Goal: Task Accomplishment & Management: Use online tool/utility

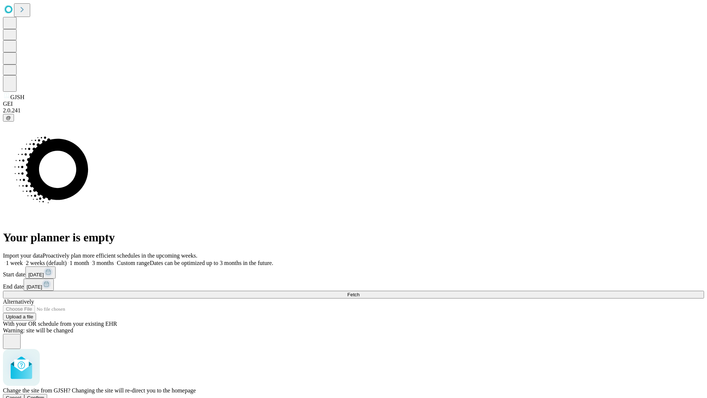
click at [45, 395] on span "Confirm" at bounding box center [35, 398] width 17 height 6
click at [23, 260] on label "1 week" at bounding box center [13, 263] width 20 height 6
click at [359, 292] on span "Fetch" at bounding box center [353, 295] width 12 height 6
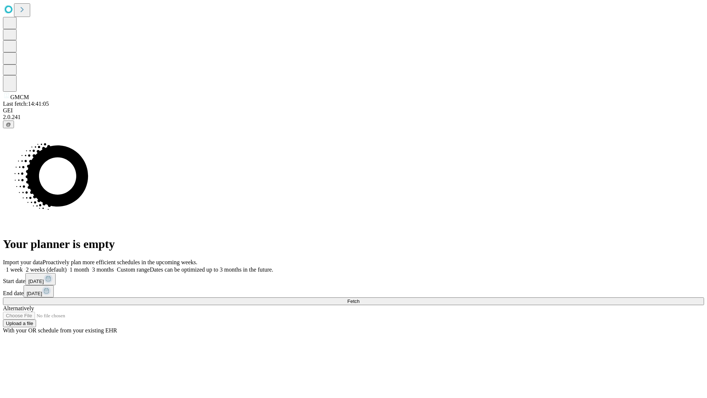
click at [23, 266] on label "1 week" at bounding box center [13, 269] width 20 height 6
click at [359, 298] on span "Fetch" at bounding box center [353, 301] width 12 height 6
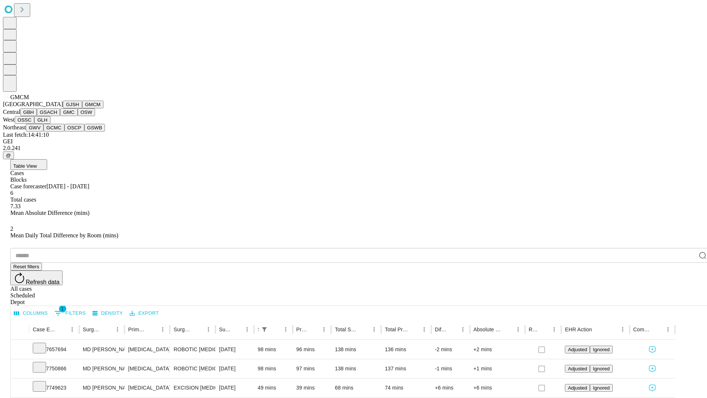
click at [37, 116] on button "GBH" at bounding box center [28, 112] width 17 height 8
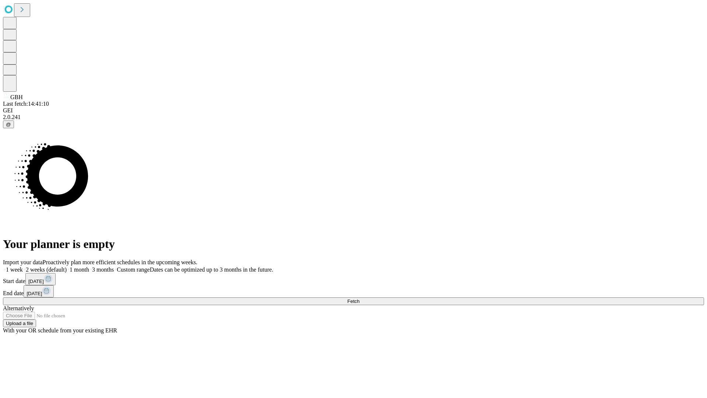
click at [23, 266] on label "1 week" at bounding box center [13, 269] width 20 height 6
click at [359, 298] on span "Fetch" at bounding box center [353, 301] width 12 height 6
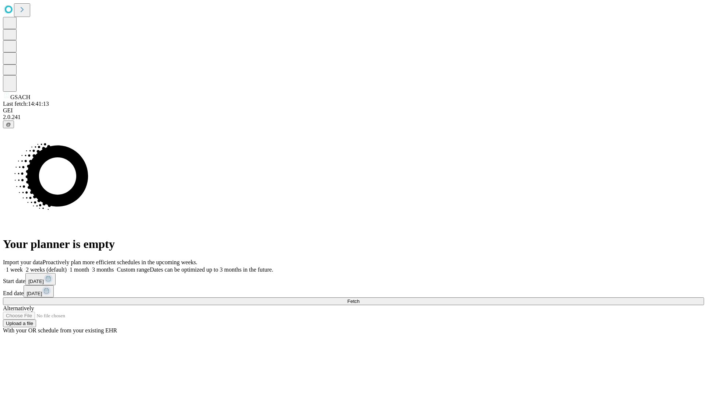
click at [23, 266] on label "1 week" at bounding box center [13, 269] width 20 height 6
click at [359, 298] on span "Fetch" at bounding box center [353, 301] width 12 height 6
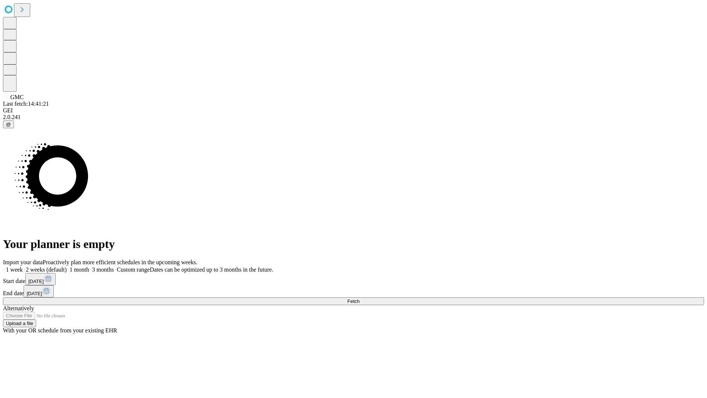
click at [23, 266] on label "1 week" at bounding box center [13, 269] width 20 height 6
click at [359, 298] on span "Fetch" at bounding box center [353, 301] width 12 height 6
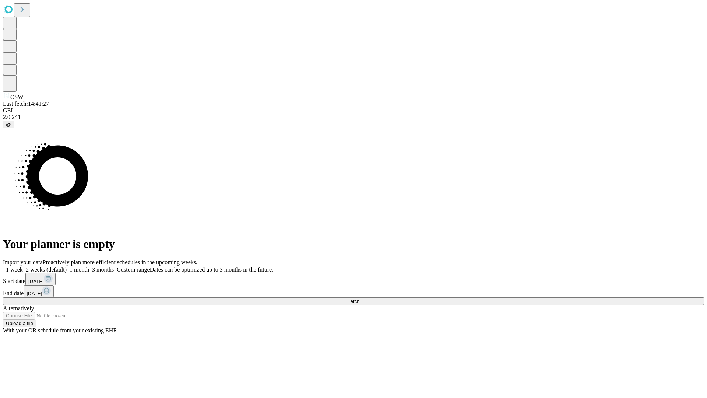
click at [23, 266] on label "1 week" at bounding box center [13, 269] width 20 height 6
click at [359, 298] on span "Fetch" at bounding box center [353, 301] width 12 height 6
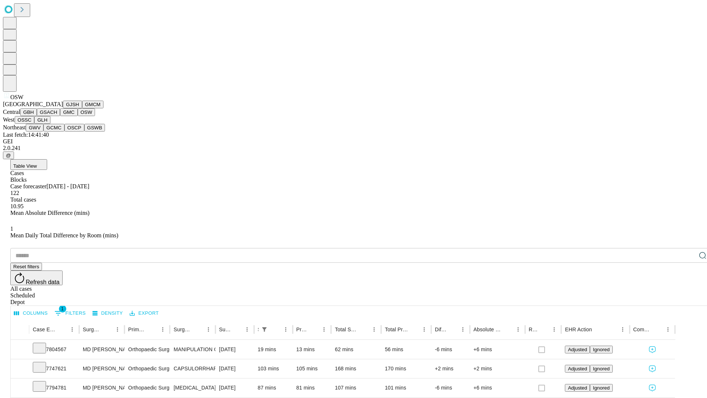
click at [35, 124] on button "OSSC" at bounding box center [25, 120] width 20 height 8
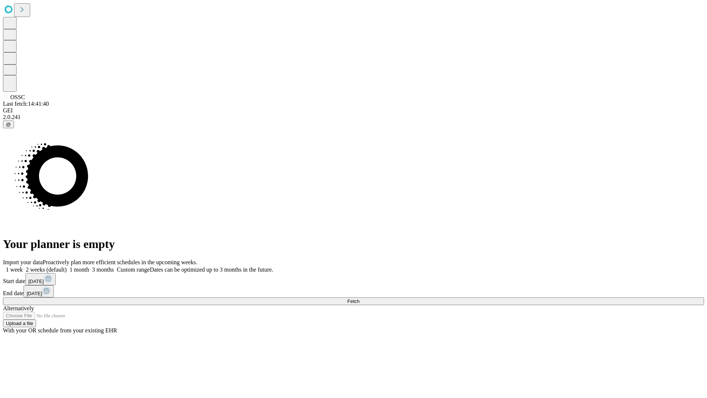
click at [23, 266] on label "1 week" at bounding box center [13, 269] width 20 height 6
click at [359, 298] on span "Fetch" at bounding box center [353, 301] width 12 height 6
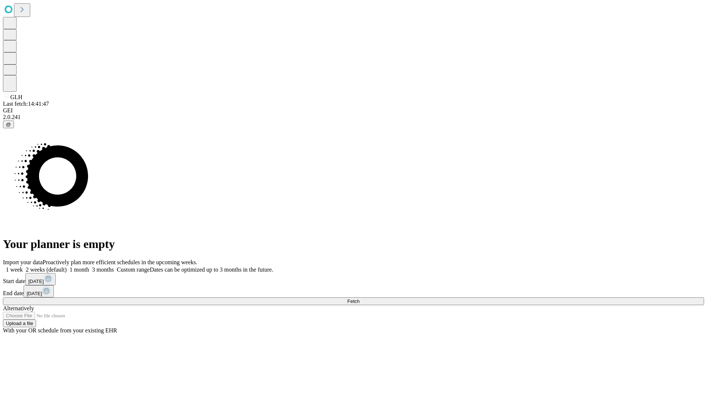
click at [23, 266] on label "1 week" at bounding box center [13, 269] width 20 height 6
click at [359, 298] on span "Fetch" at bounding box center [353, 301] width 12 height 6
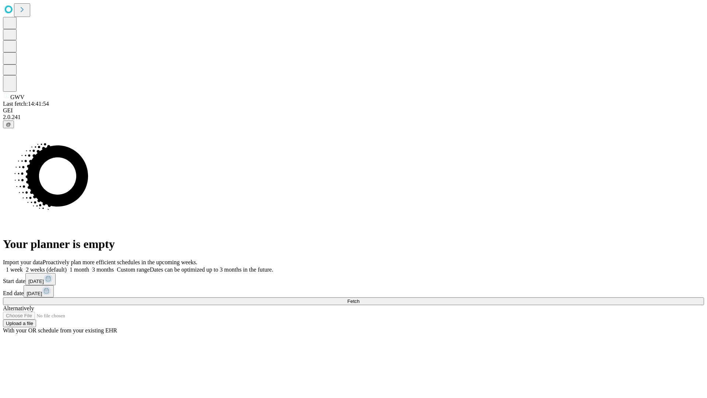
click at [23, 266] on label "1 week" at bounding box center [13, 269] width 20 height 6
click at [359, 298] on span "Fetch" at bounding box center [353, 301] width 12 height 6
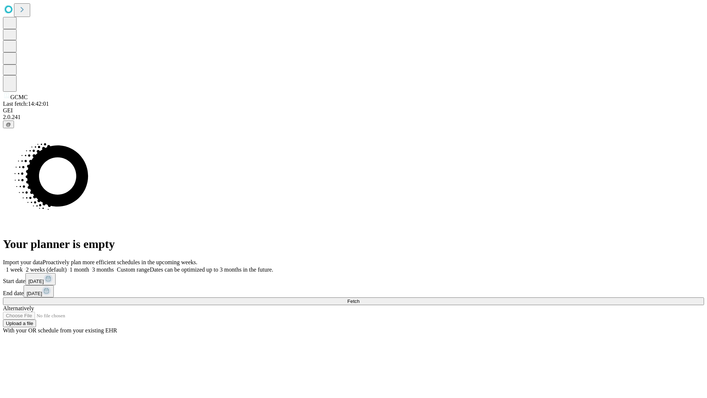
click at [23, 266] on label "1 week" at bounding box center [13, 269] width 20 height 6
click at [359, 298] on span "Fetch" at bounding box center [353, 301] width 12 height 6
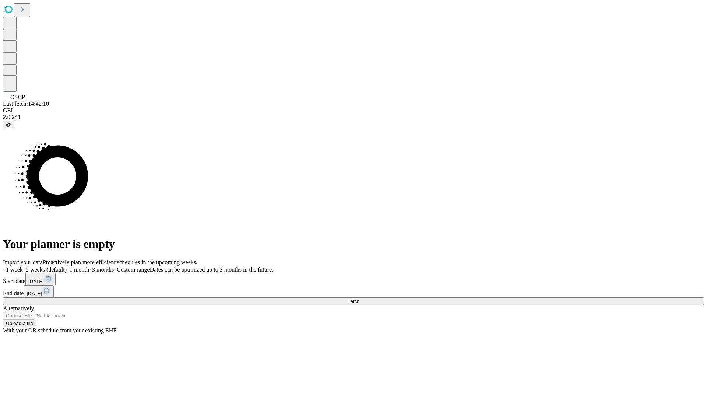
click at [23, 266] on label "1 week" at bounding box center [13, 269] width 20 height 6
click at [359, 298] on span "Fetch" at bounding box center [353, 301] width 12 height 6
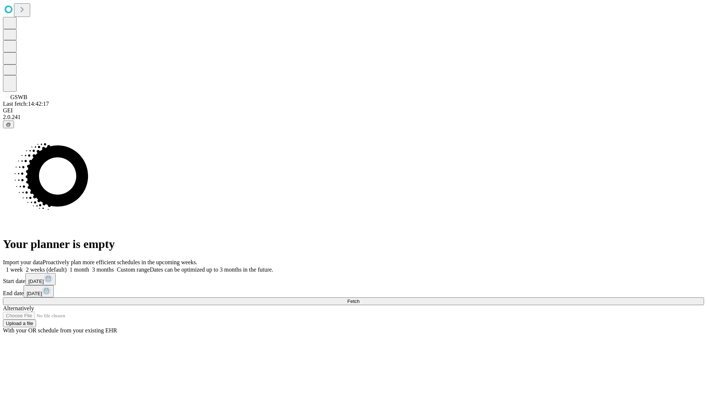
click at [23, 266] on label "1 week" at bounding box center [13, 269] width 20 height 6
click at [359, 298] on span "Fetch" at bounding box center [353, 301] width 12 height 6
